Goal: Navigation & Orientation: Find specific page/section

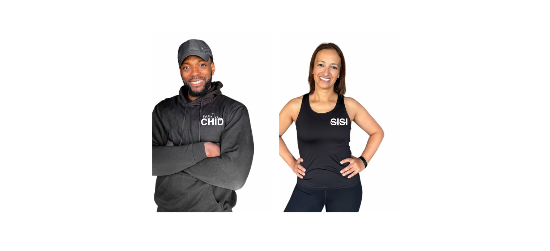
scroll to position [1108, 0]
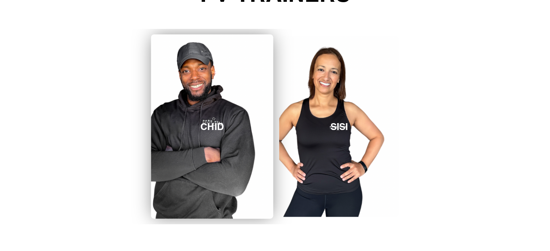
drag, startPoint x: 328, startPoint y: 115, endPoint x: 237, endPoint y: 114, distance: 91.1
click at [237, 114] on div "CHID SISI" at bounding box center [276, 126] width 254 height 195
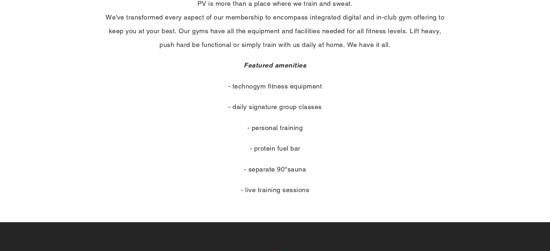
scroll to position [67, 0]
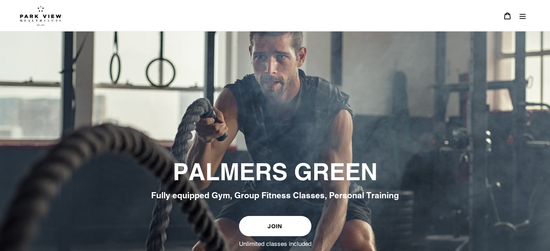
click at [520, 12] on icon "Menu" at bounding box center [522, 15] width 7 height 7
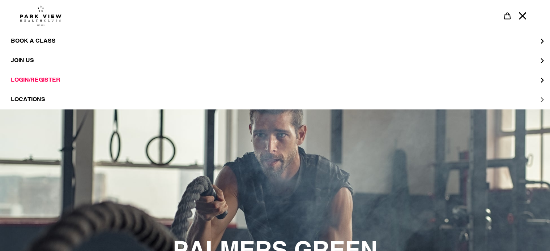
click at [33, 96] on span "LOCATIONS" at bounding box center [28, 99] width 34 height 7
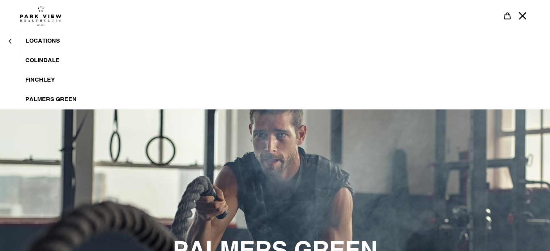
click at [37, 58] on span "Colindale" at bounding box center [42, 60] width 34 height 7
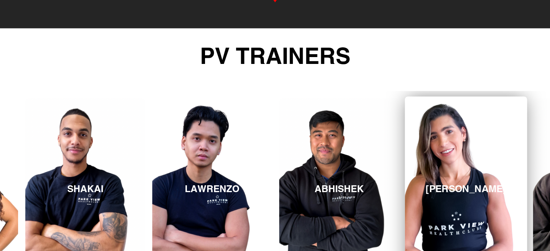
scroll to position [1168, 0]
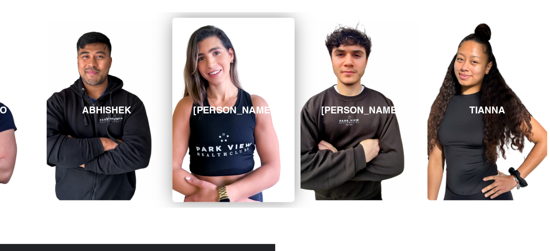
drag, startPoint x: 414, startPoint y: 112, endPoint x: 169, endPoint y: 115, distance: 244.8
click at [172, 115] on link "REBECCA" at bounding box center [233, 110] width 122 height 184
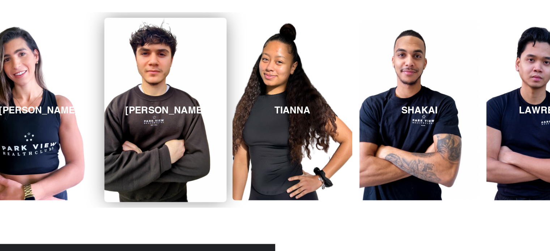
drag, startPoint x: 441, startPoint y: 108, endPoint x: 75, endPoint y: 59, distance: 369.3
click at [106, 64] on link "MICHAEL" at bounding box center [165, 110] width 122 height 184
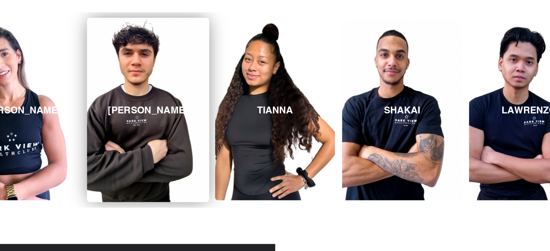
drag, startPoint x: 375, startPoint y: 71, endPoint x: 69, endPoint y: 43, distance: 306.5
click at [91, 47] on link "MICHAEL" at bounding box center [148, 110] width 122 height 184
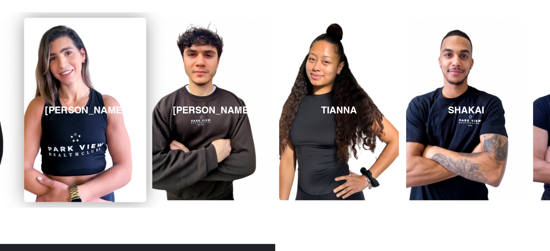
drag, startPoint x: 398, startPoint y: 84, endPoint x: 71, endPoint y: 83, distance: 327.6
click at [71, 84] on div "ABHISHEK REBECCA MICHAEL TIANNA SHAKAI LAWRENZO ABHISHEK REBECCA MICHAEL" at bounding box center [212, 109] width 2158 height 195
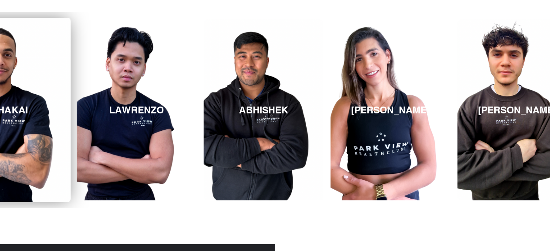
drag, startPoint x: 456, startPoint y: 97, endPoint x: 83, endPoint y: 38, distance: 378.1
click at [0, 25] on link "SHAKAI" at bounding box center [10, 110] width 122 height 184
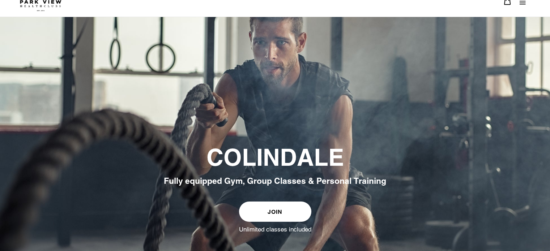
scroll to position [0, 0]
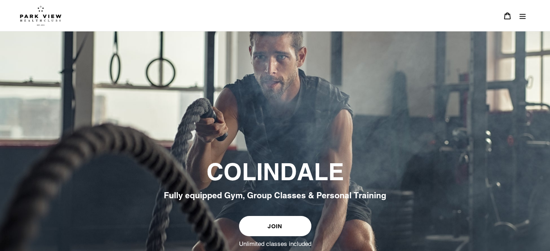
click at [526, 20] on button "Menu" at bounding box center [522, 16] width 15 height 16
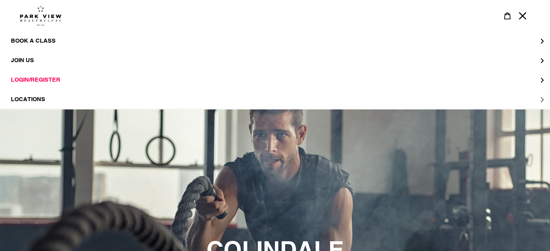
click at [35, 99] on span "LOCATIONS" at bounding box center [28, 99] width 34 height 7
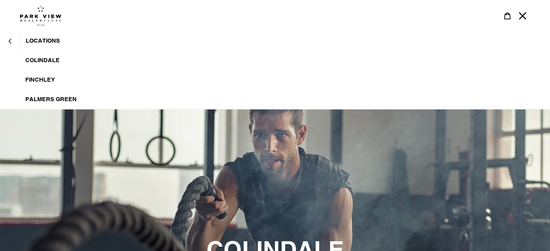
click at [38, 79] on span "Finchley" at bounding box center [40, 79] width 30 height 7
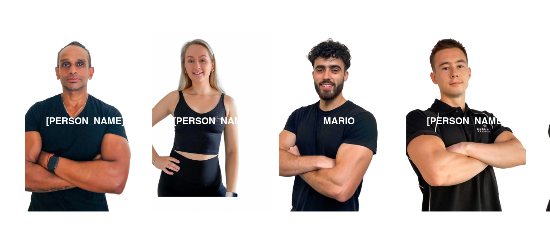
scroll to position [1072, 0]
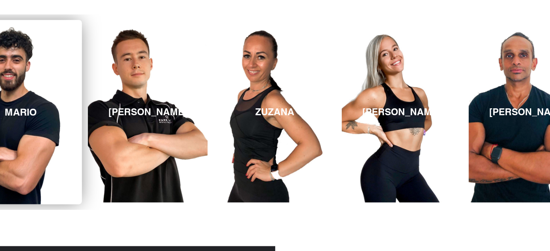
drag, startPoint x: 444, startPoint y: 99, endPoint x: 101, endPoint y: 91, distance: 343.2
click at [123, 97] on link "JAMES" at bounding box center [148, 112] width 120 height 181
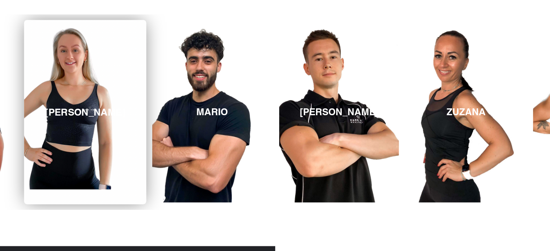
drag, startPoint x: 414, startPoint y: 97, endPoint x: 49, endPoint y: 72, distance: 365.7
click at [49, 72] on div "MARIO JAMES ZUZANA MICHELLE MERVIN LUCY MARIO JAMES ZUZANA" at bounding box center [466, 111] width 2158 height 195
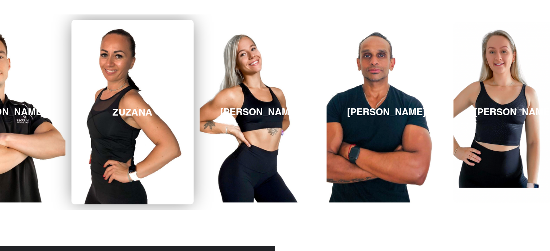
drag, startPoint x: 434, startPoint y: 99, endPoint x: 101, endPoint y: 92, distance: 333.1
click at [101, 92] on link "ZUZANA" at bounding box center [133, 112] width 122 height 184
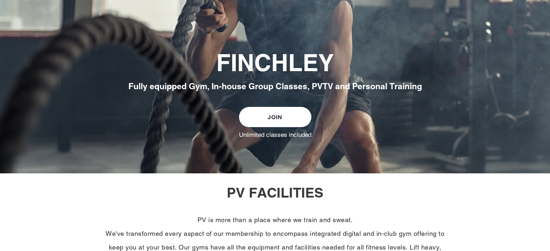
scroll to position [0, 0]
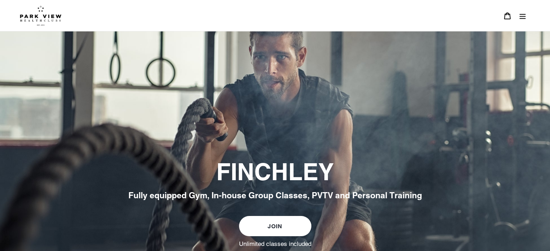
click at [516, 21] on button "Menu" at bounding box center [522, 16] width 15 height 16
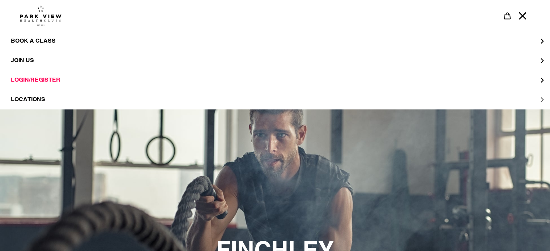
click at [120, 95] on button "LOCATIONS" at bounding box center [275, 100] width 550 height 20
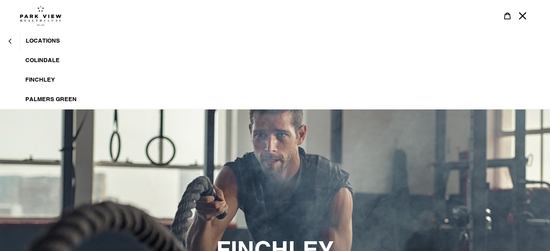
click at [65, 98] on span "Palmers Green" at bounding box center [50, 99] width 51 height 7
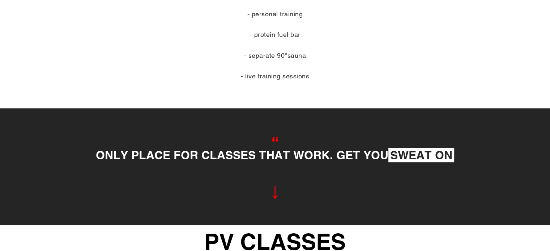
click at [550, 144] on section "ONLY PLACE FOR CLASSES THAT WORK. GET YOU SWEAT ON" at bounding box center [275, 166] width 550 height 117
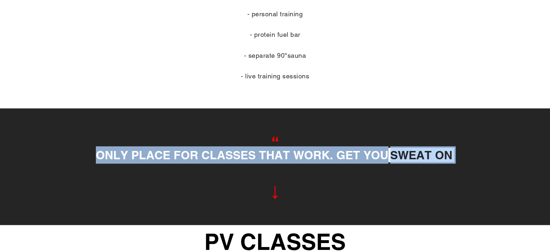
click at [550, 144] on section "ONLY PLACE FOR CLASSES THAT WORK. GET YOU SWEAT ON" at bounding box center [275, 166] width 550 height 117
